Goal: Task Accomplishment & Management: Manage account settings

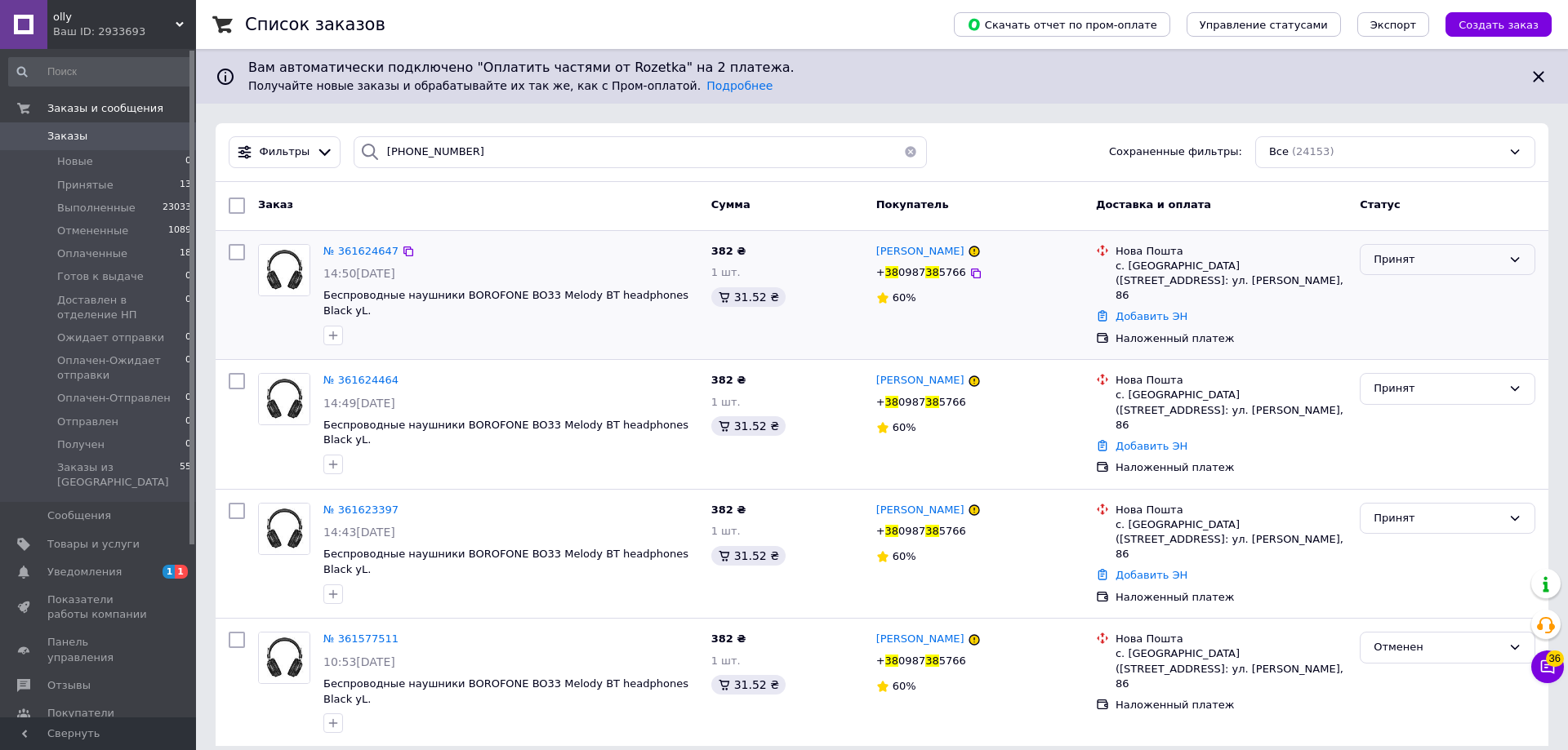
click at [1413, 266] on div "Принят" at bounding box center [1437, 260] width 129 height 17
click at [1407, 321] on li "Отменен" at bounding box center [1448, 324] width 174 height 30
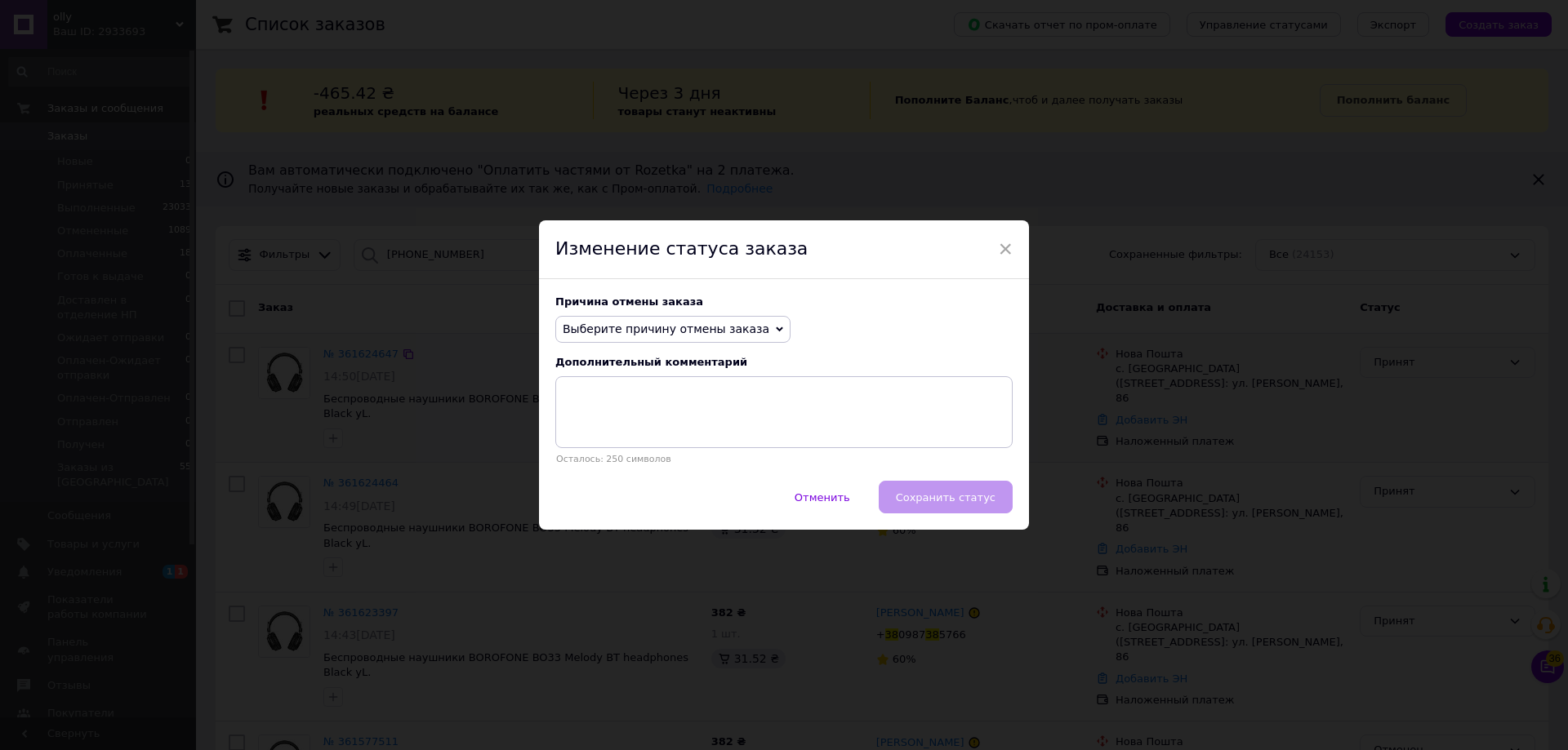
click at [703, 316] on span "Выберите причину отмены заказа" at bounding box center [673, 330] width 235 height 28
click at [625, 453] on li "Заказ-дубликат" at bounding box center [673, 454] width 234 height 23
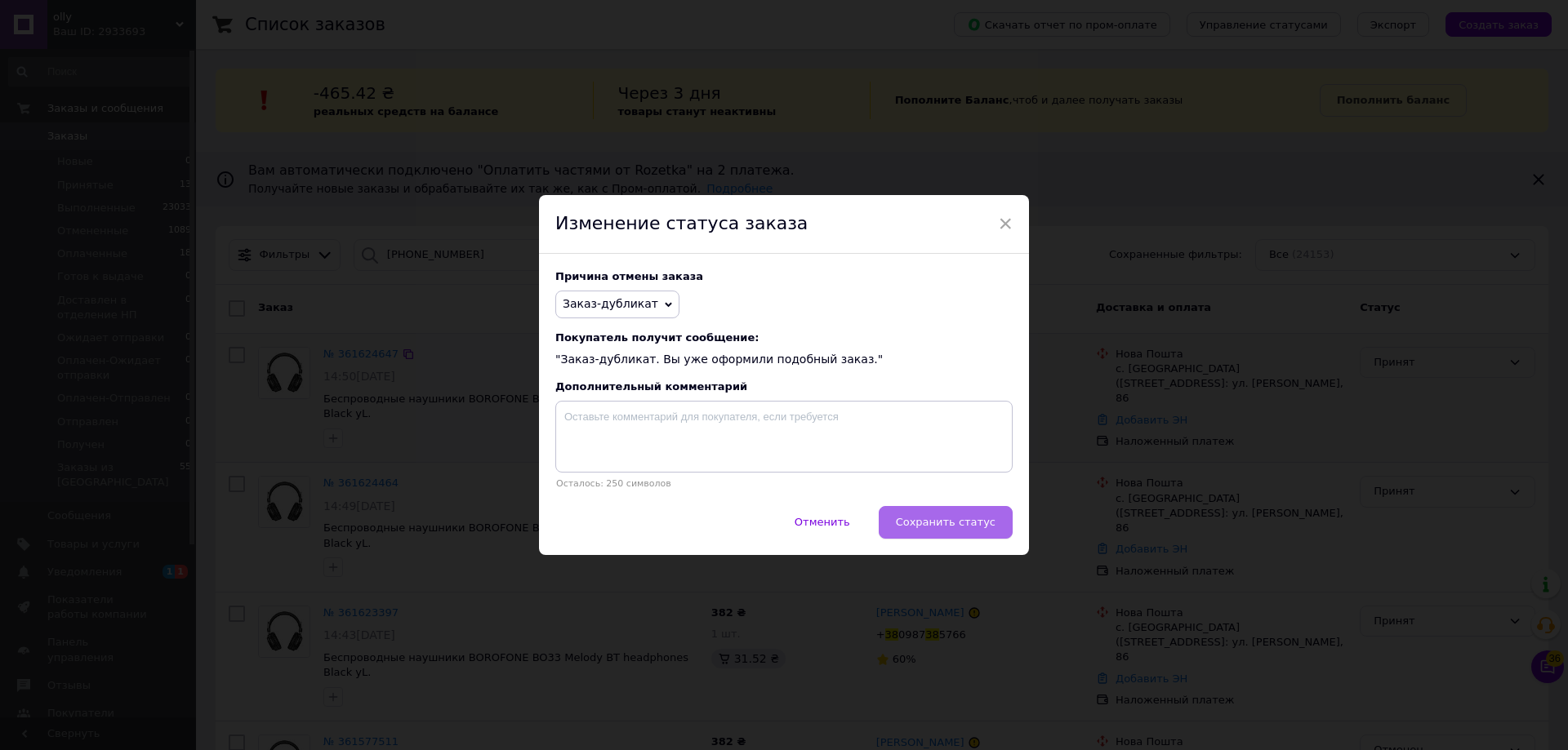
click at [913, 539] on button "Сохранить статус" at bounding box center [946, 522] width 134 height 32
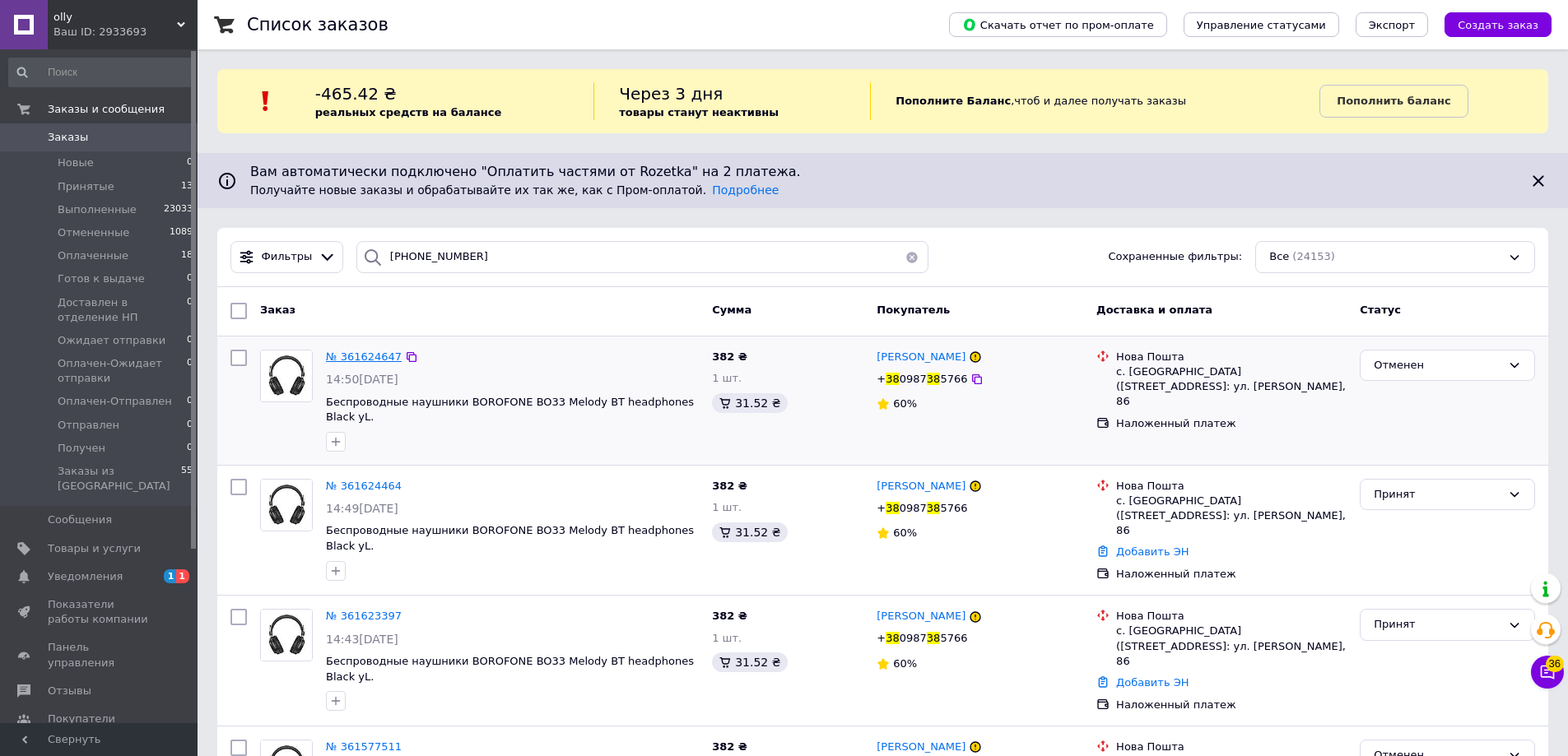
click at [370, 354] on span "№ 361624647" at bounding box center [363, 356] width 76 height 12
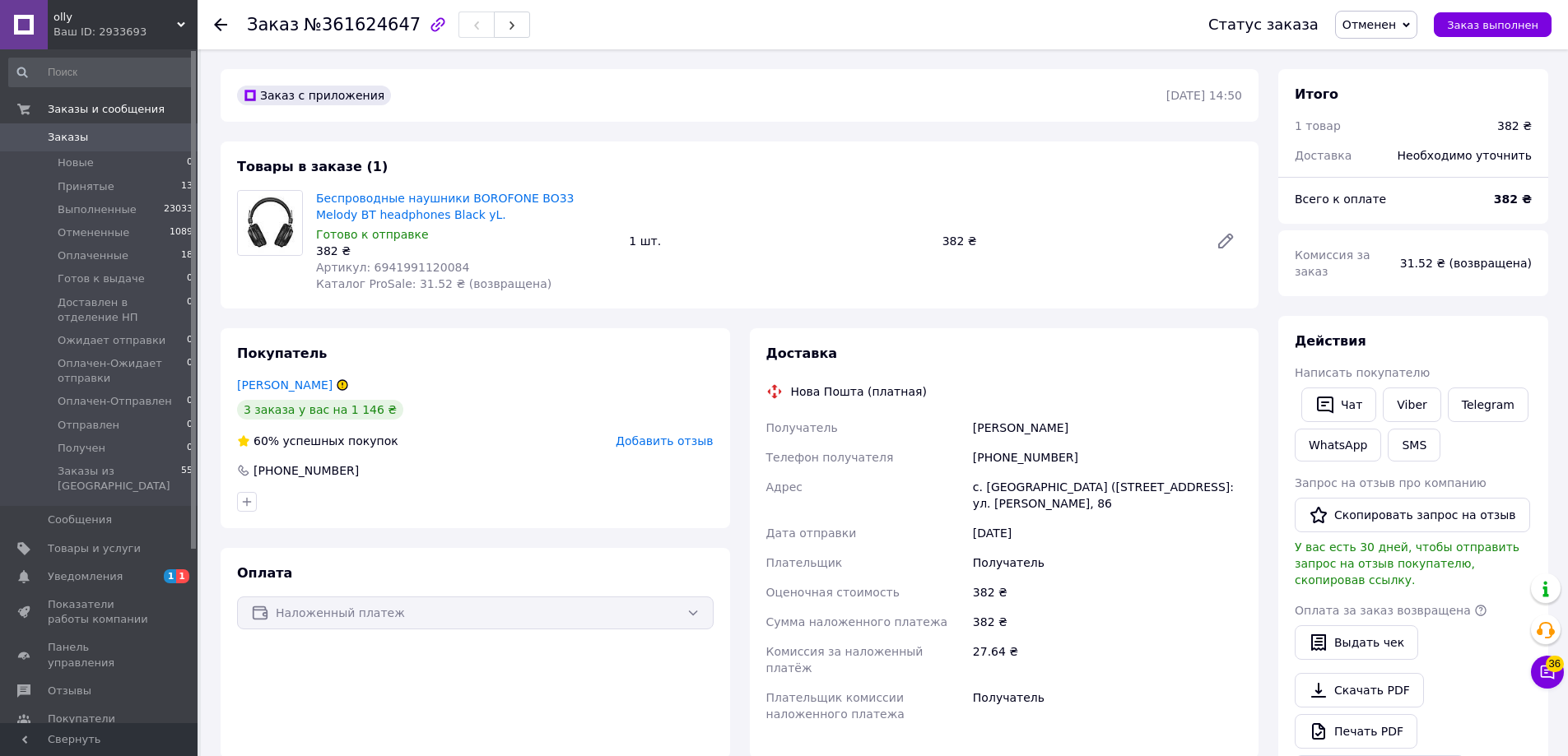
click at [221, 15] on div at bounding box center [231, 24] width 33 height 49
click at [222, 26] on icon at bounding box center [221, 25] width 13 height 13
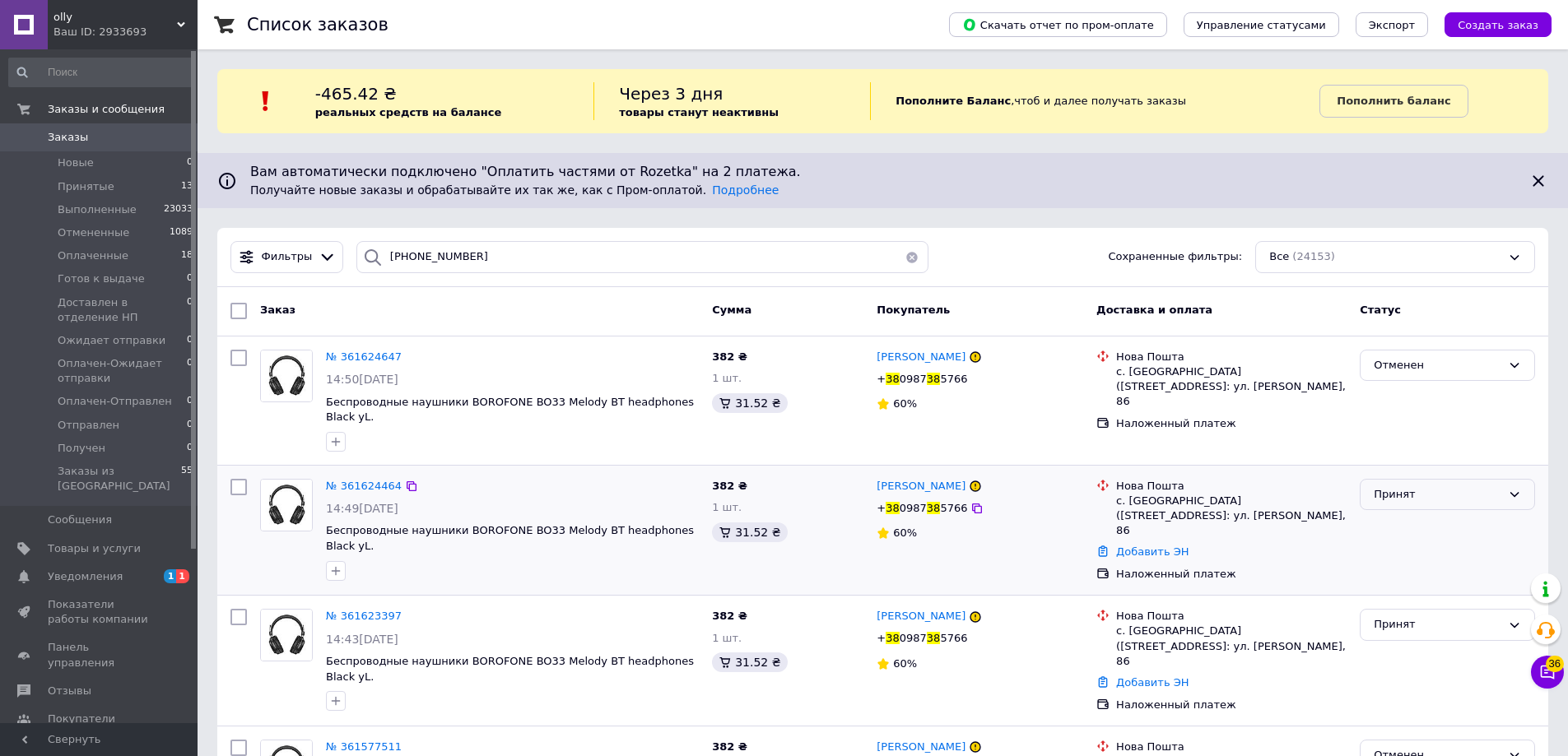
click at [1414, 486] on div "Принят" at bounding box center [1437, 495] width 128 height 17
click at [1407, 544] on li "Отменен" at bounding box center [1447, 559] width 174 height 31
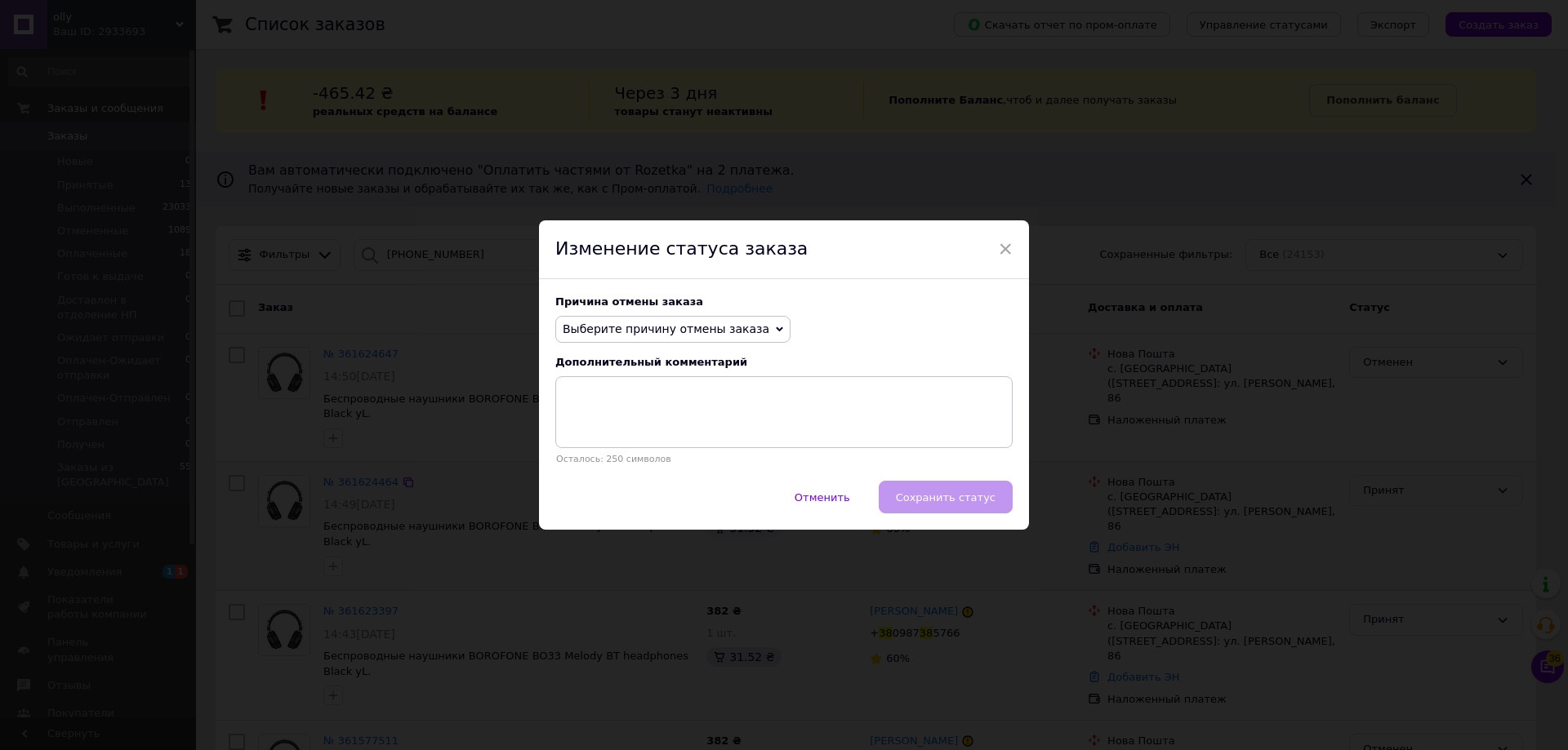
click at [671, 328] on span "Выберите причину отмены заказа" at bounding box center [665, 329] width 207 height 13
click at [628, 452] on li "Заказ-дубликат" at bounding box center [673, 454] width 234 height 23
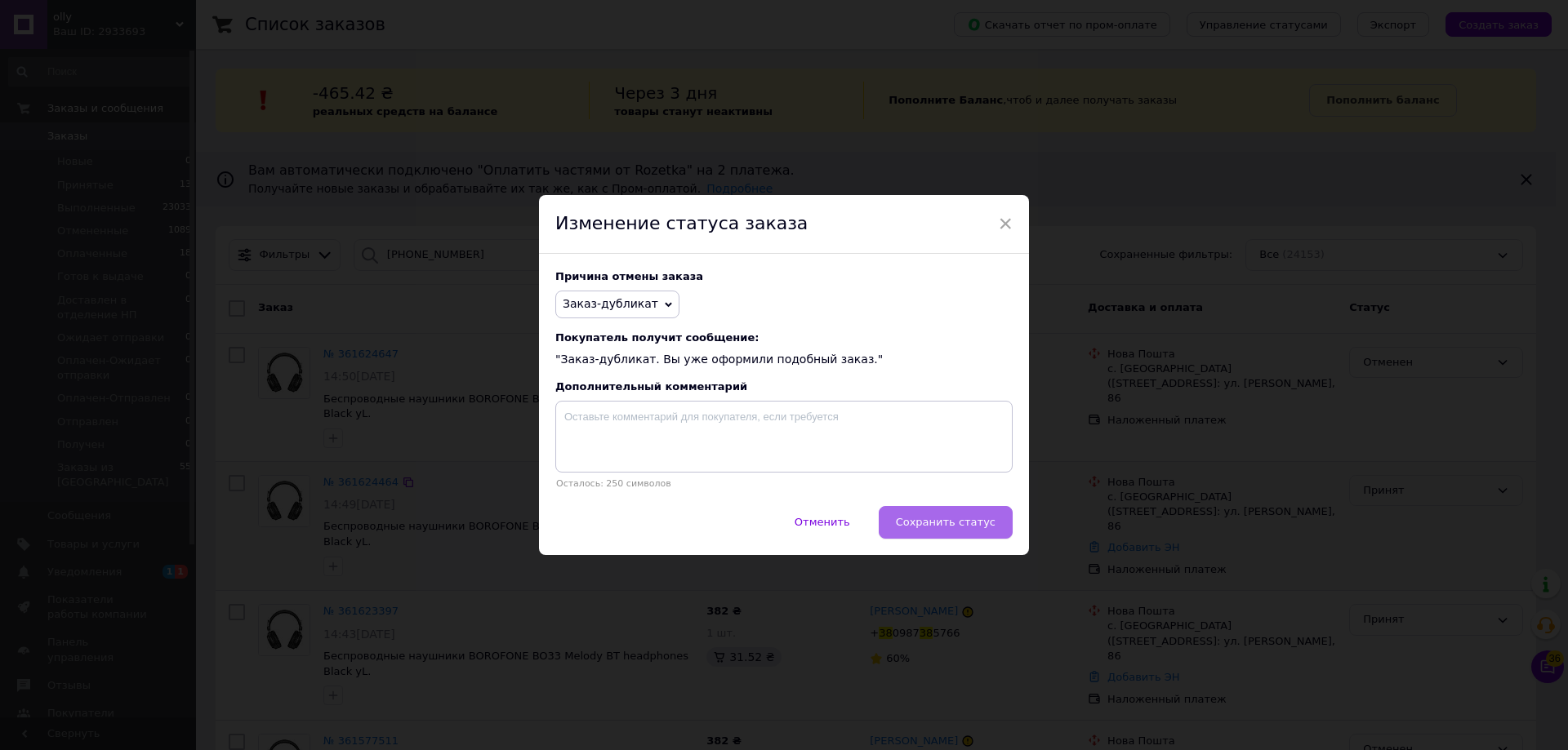
click at [934, 528] on span "Сохранить статус" at bounding box center [946, 522] width 100 height 12
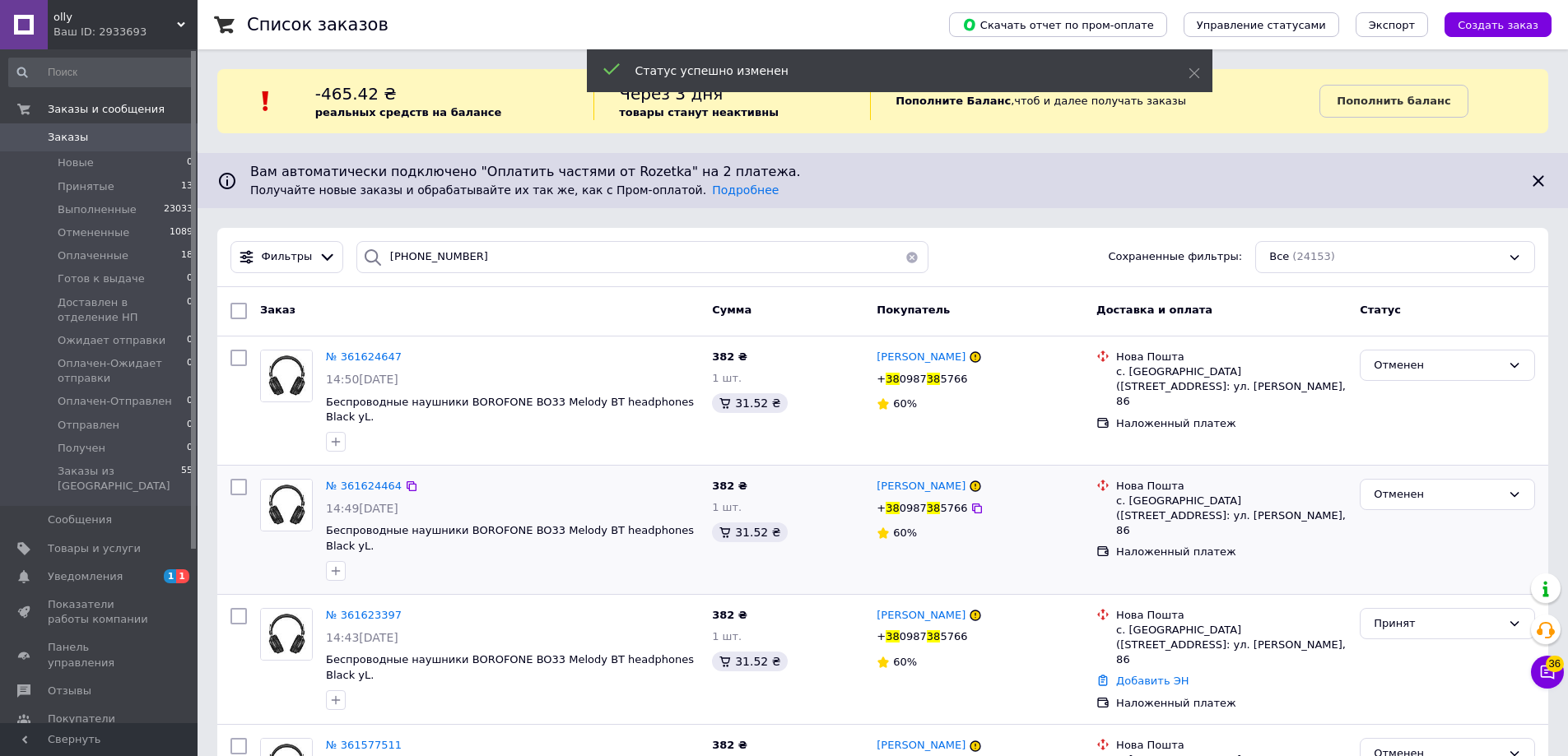
scroll to position [55, 0]
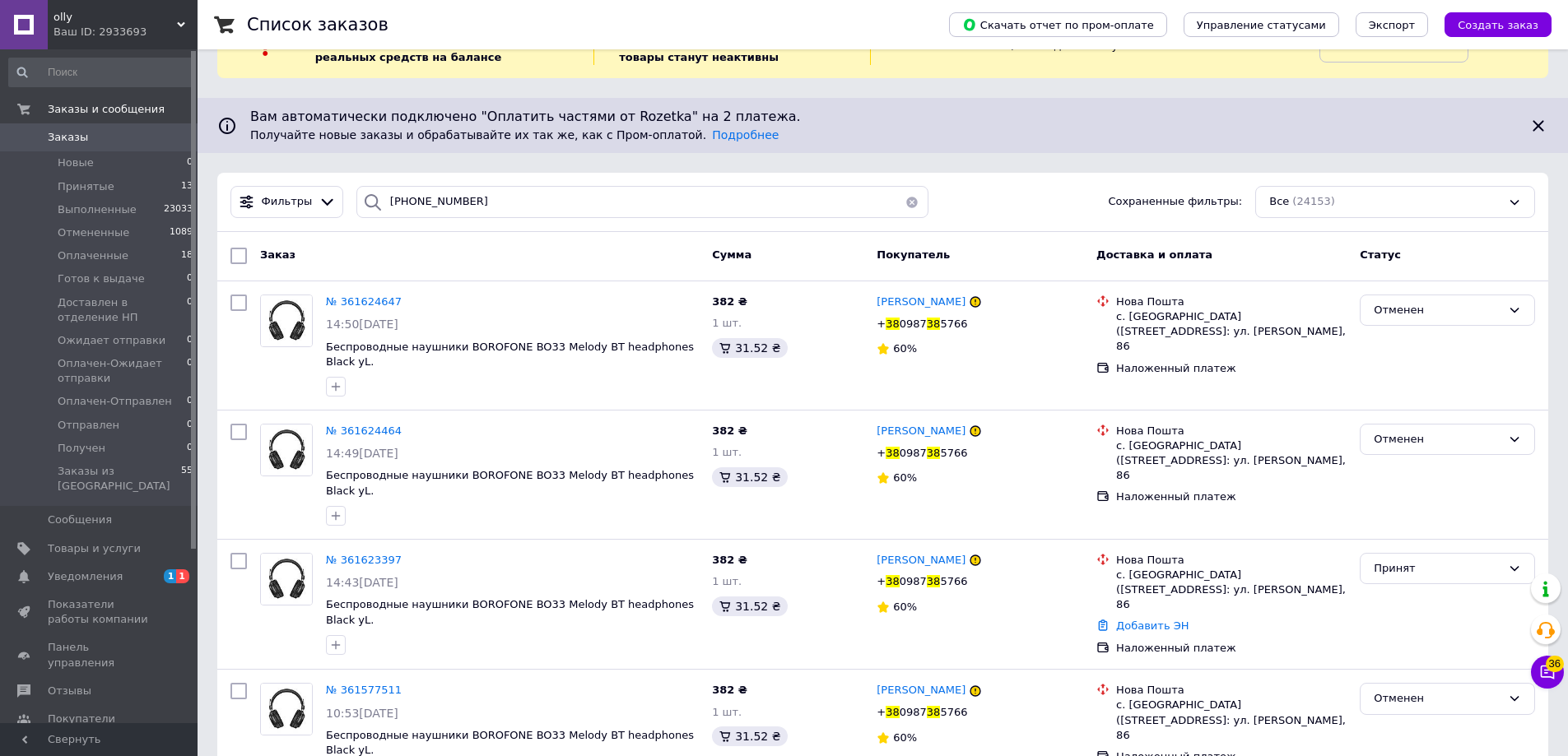
click at [903, 205] on button "button" at bounding box center [912, 202] width 33 height 32
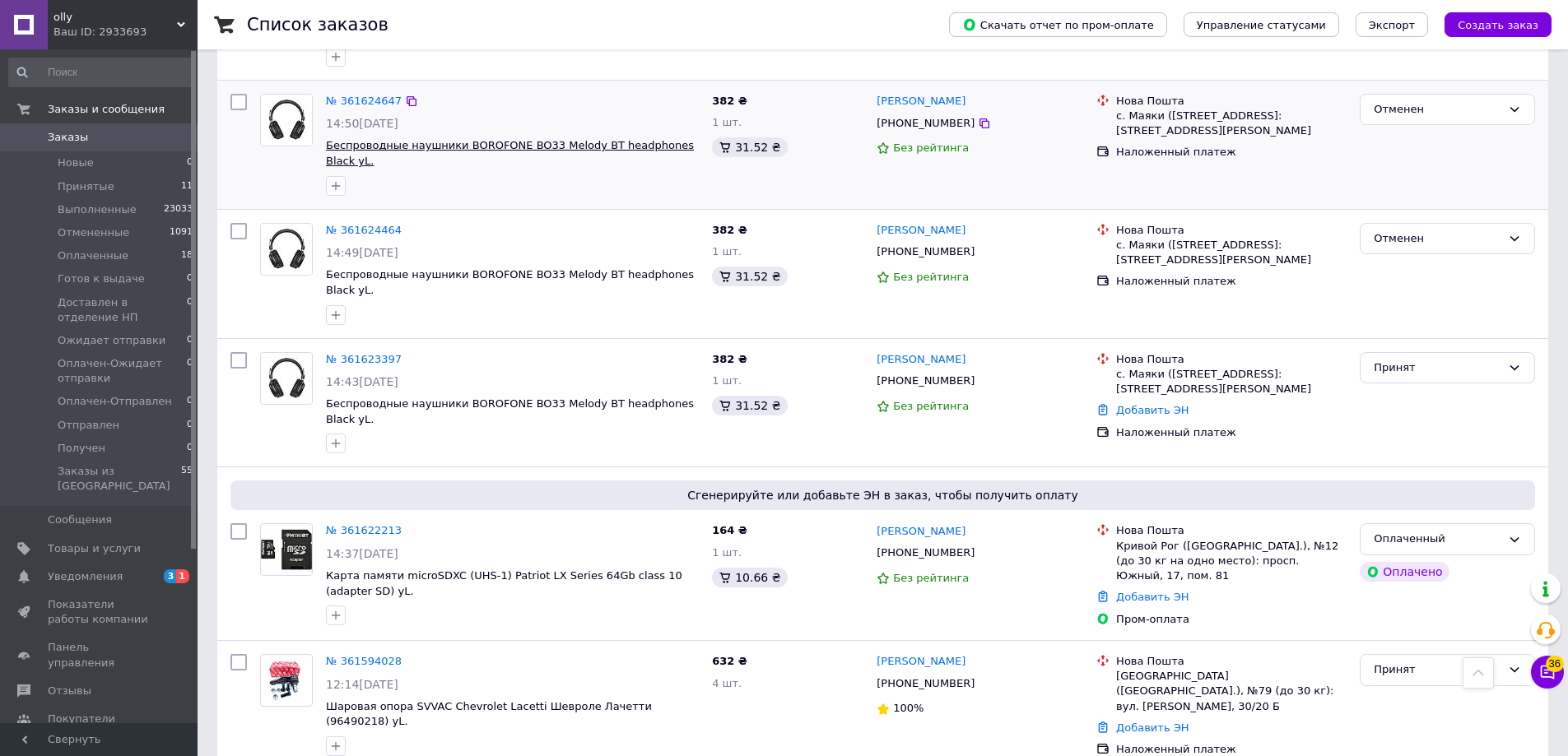
scroll to position [494, 0]
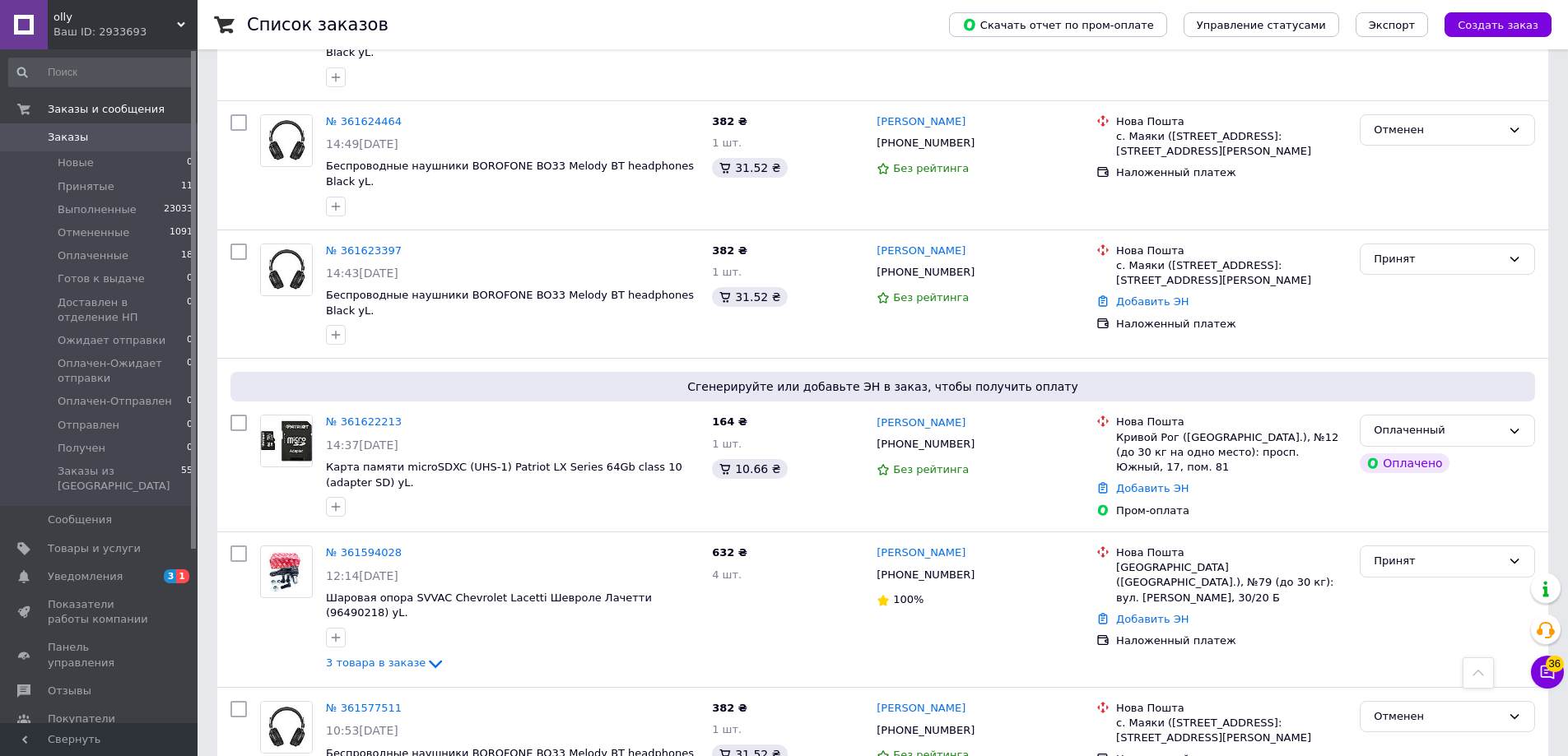
click at [939, 416] on link "[PERSON_NAME]" at bounding box center [921, 424] width 89 height 15
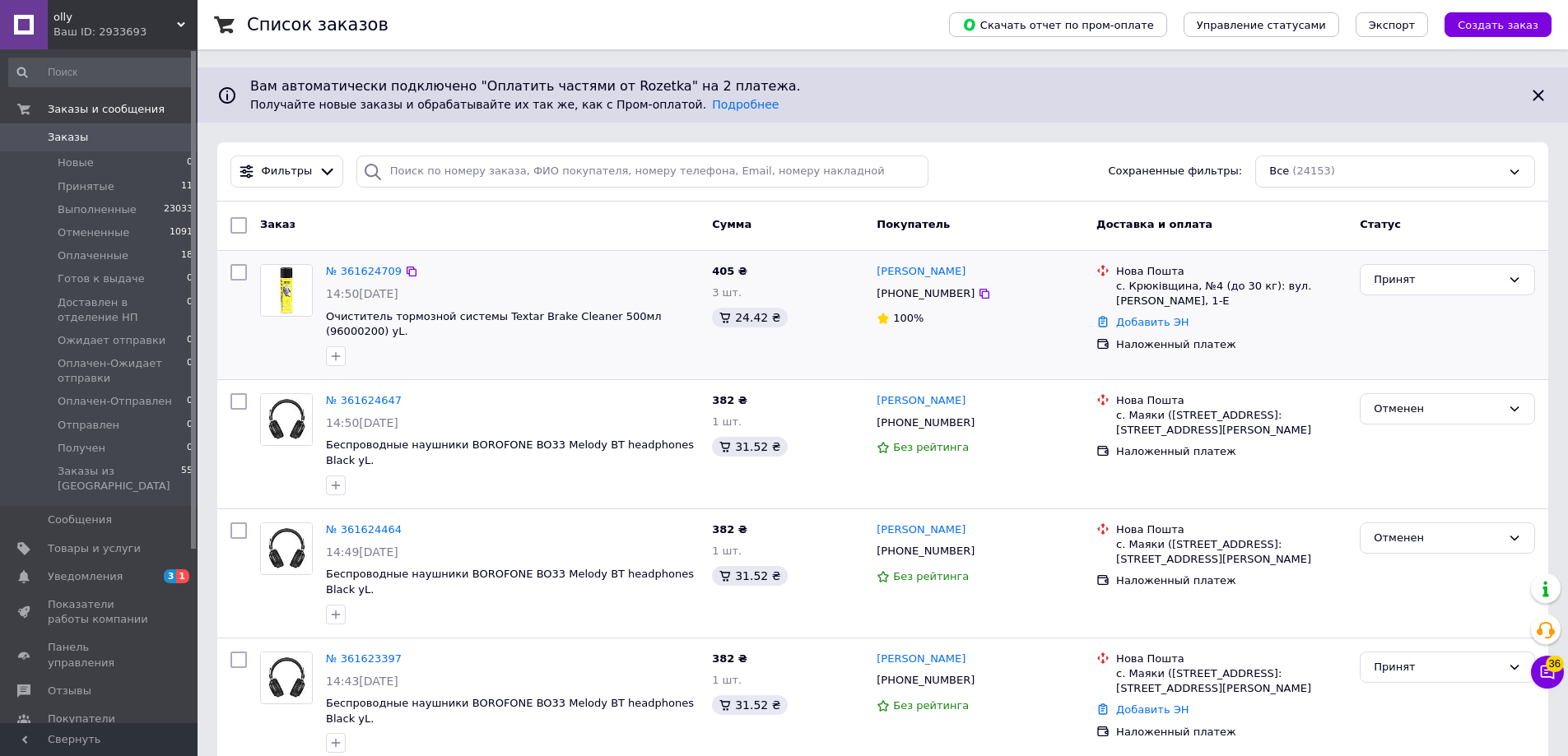
scroll to position [164, 0]
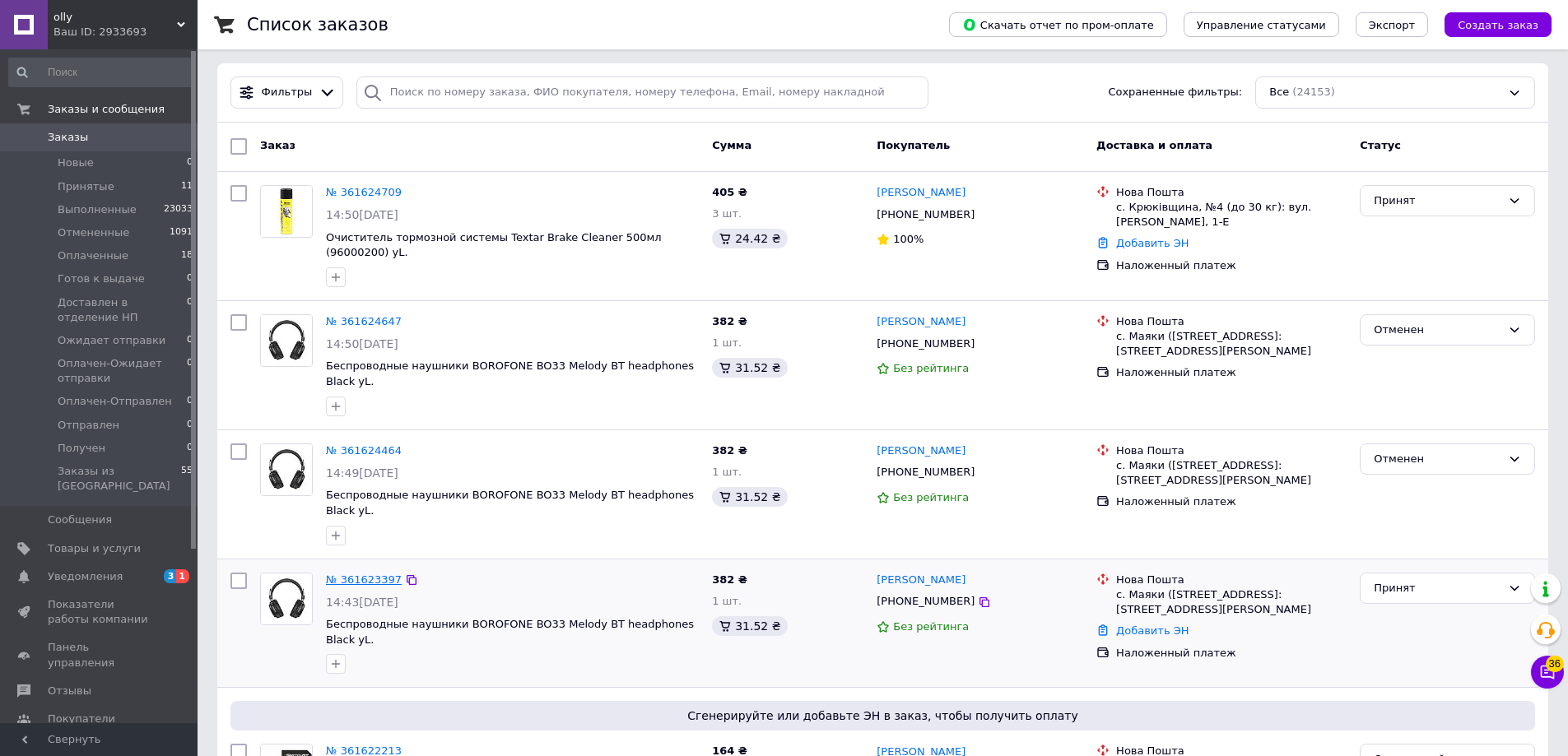
click at [376, 573] on link "№ 361623397" at bounding box center [363, 579] width 76 height 12
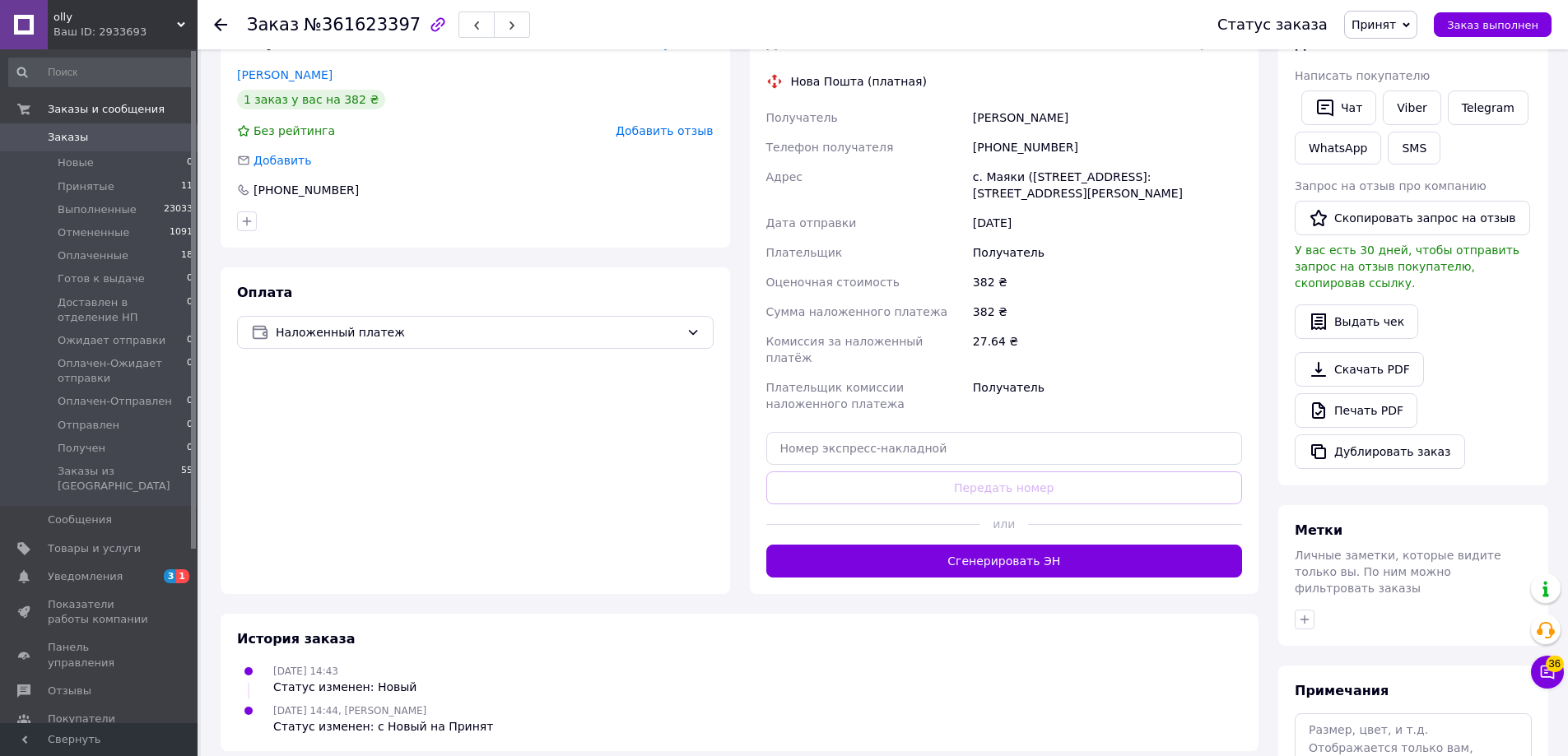
scroll to position [329, 0]
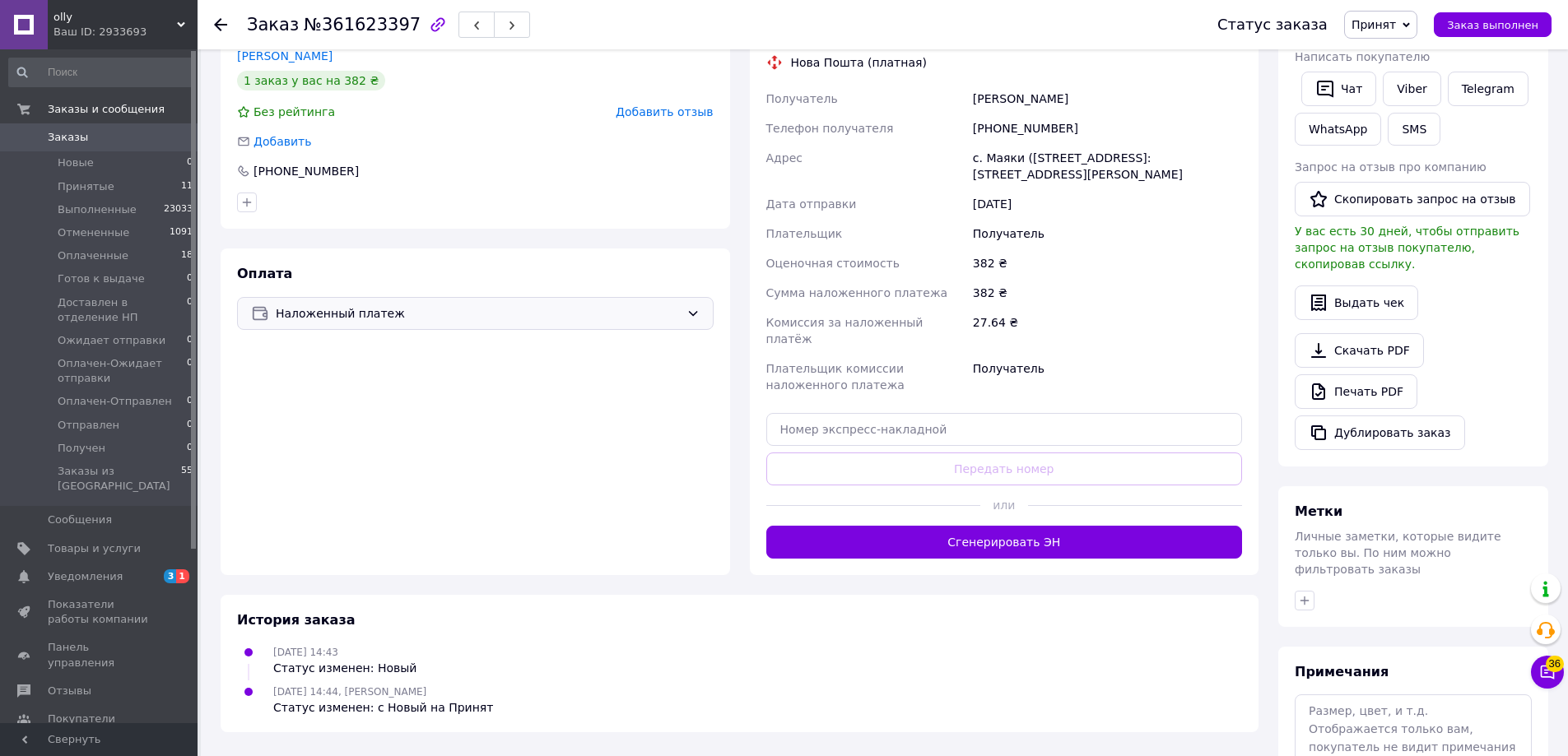
click at [348, 319] on span "Наложенный платеж" at bounding box center [478, 313] width 404 height 18
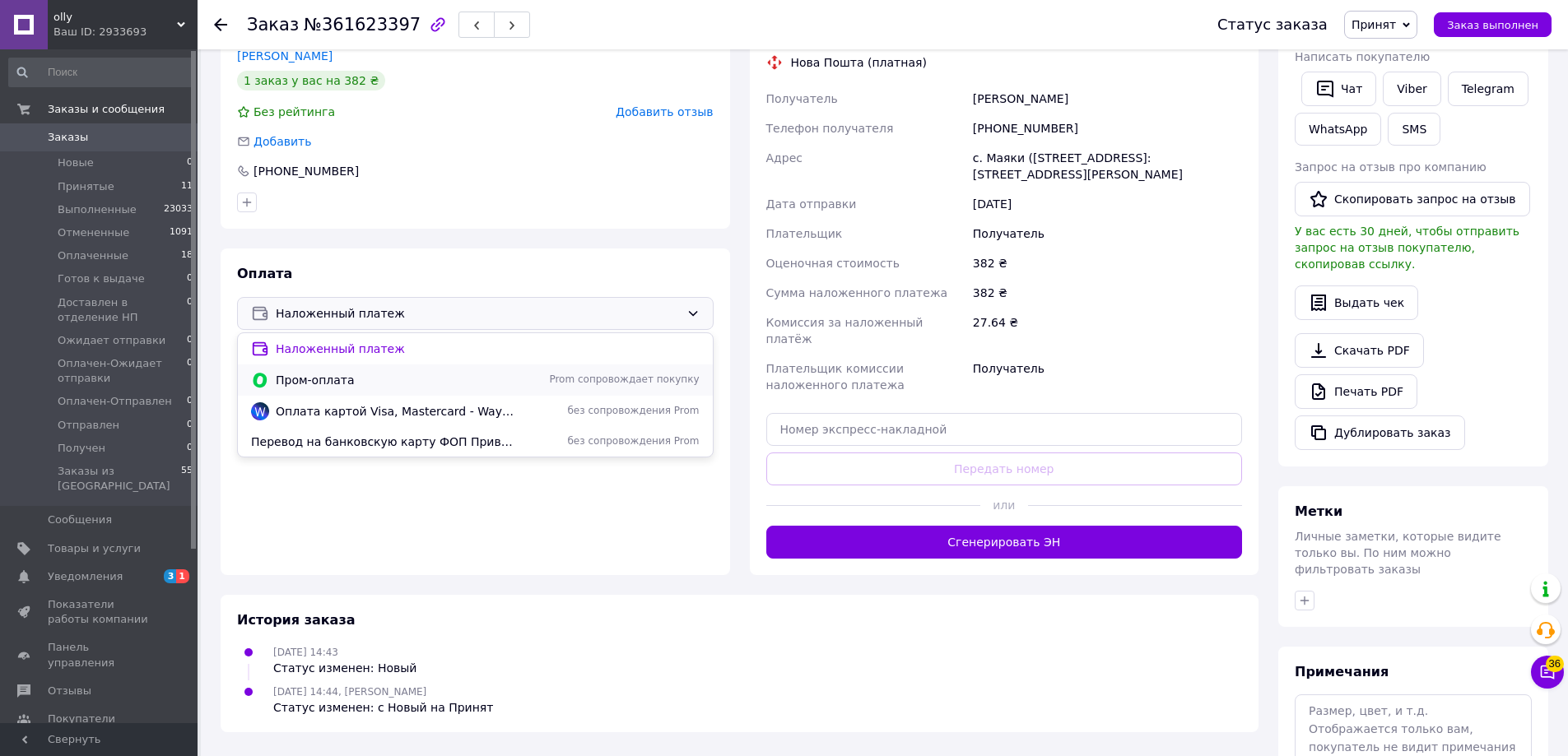
click at [321, 378] on span "Пром-оплата" at bounding box center [397, 379] width 242 height 16
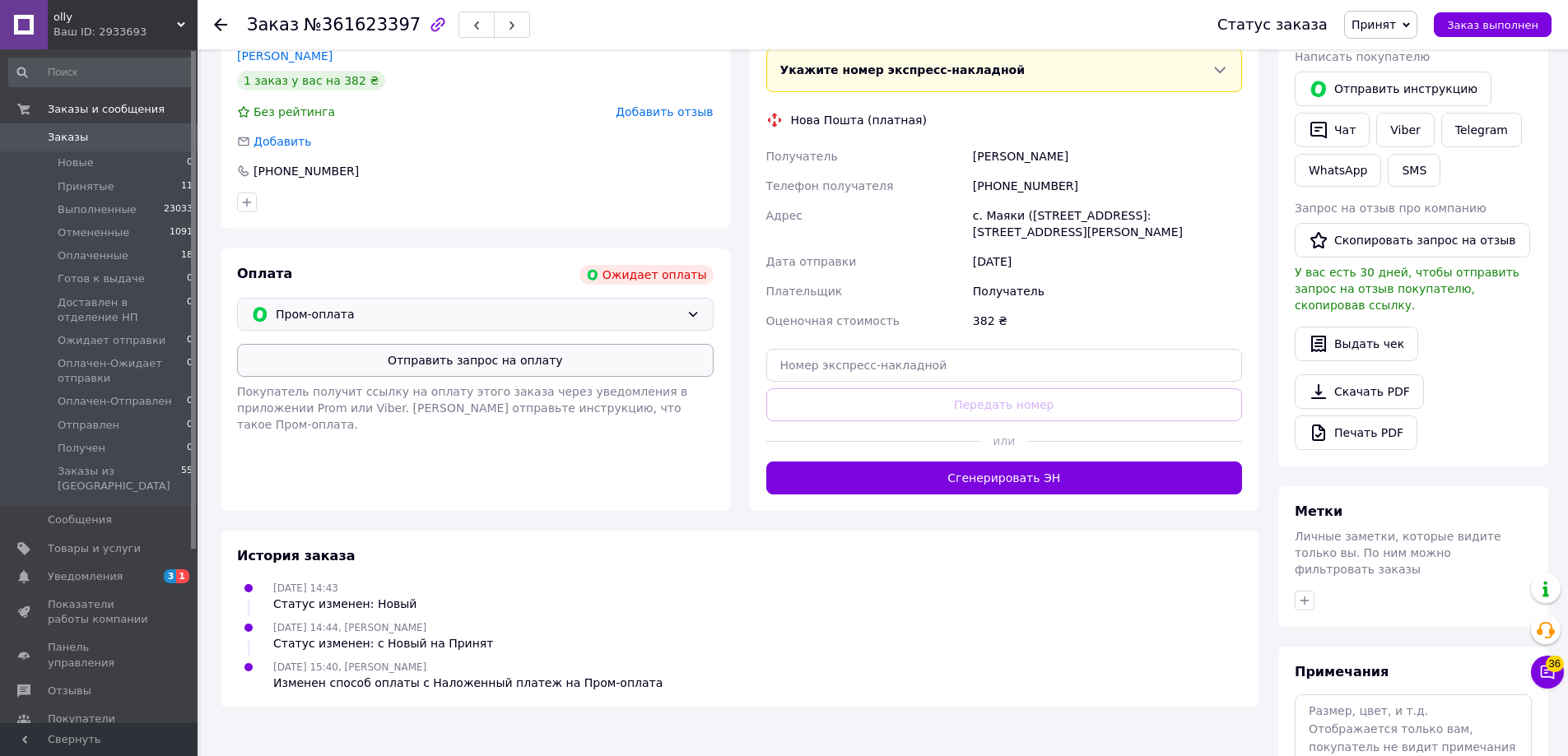
click at [440, 362] on button "Отправить запрос на оплату" at bounding box center [476, 360] width 477 height 33
click at [218, 25] on use at bounding box center [221, 25] width 13 height 13
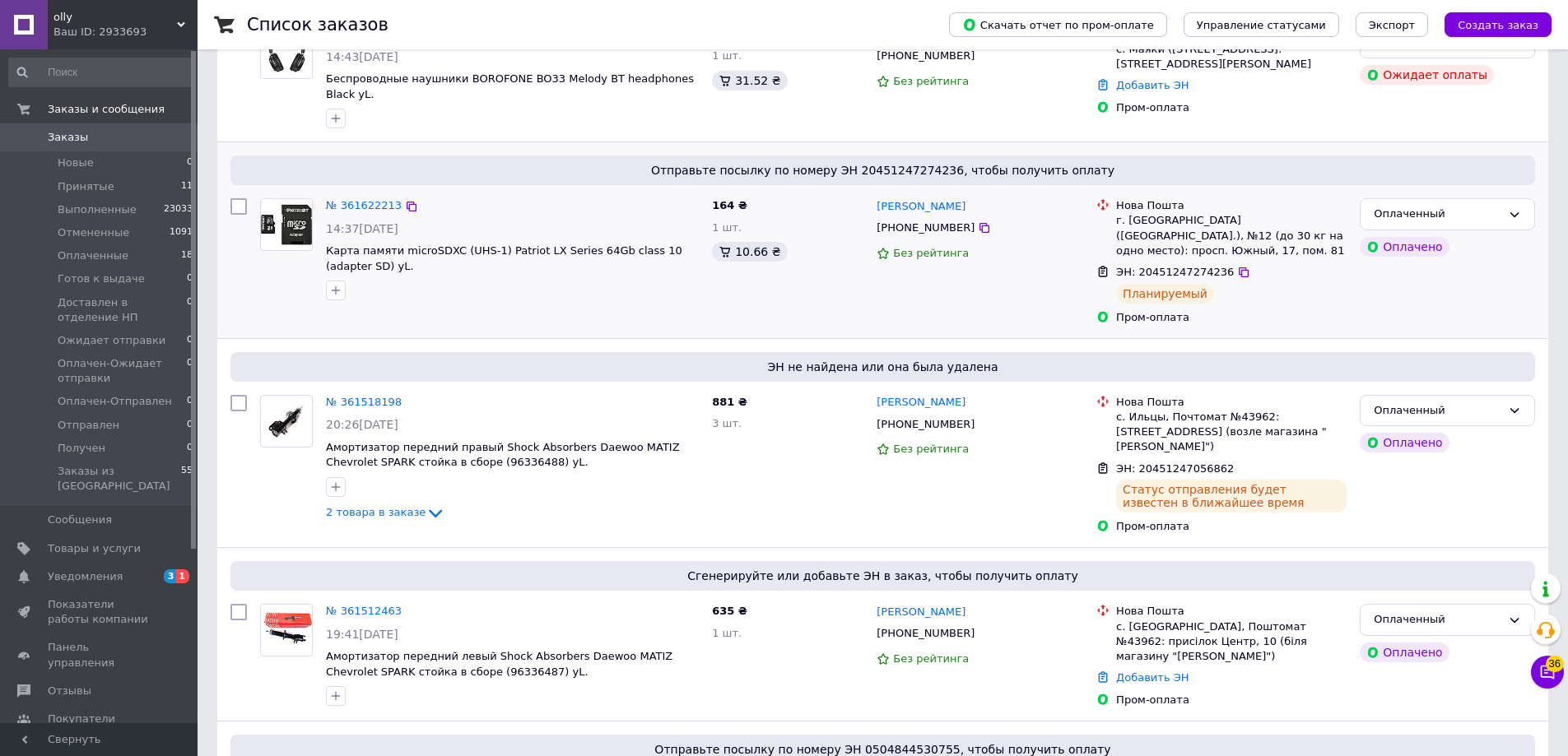
scroll to position [411, 0]
